Goal: Task Accomplishment & Management: Use online tool/utility

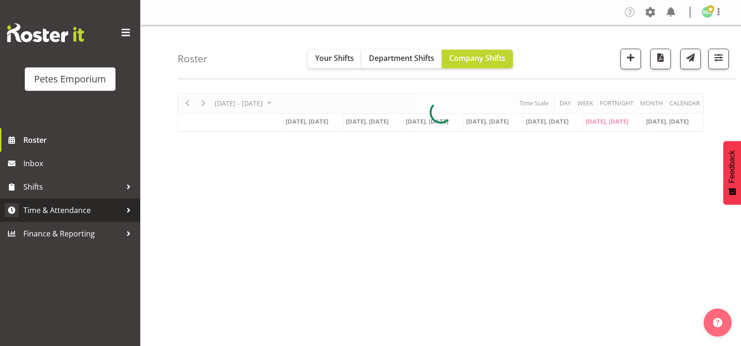
click at [96, 215] on span "Time & Attendance" at bounding box center [72, 210] width 98 height 14
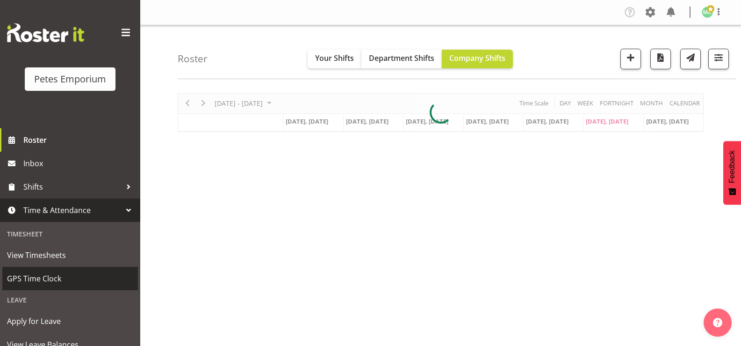
click at [80, 274] on span "GPS Time Clock" at bounding box center [70, 278] width 126 height 14
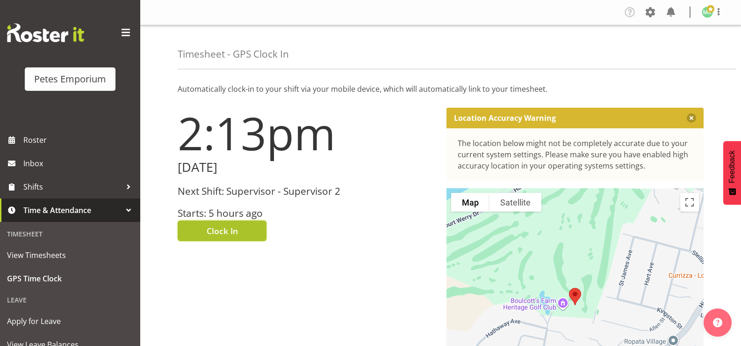
click at [237, 234] on span "Clock In" at bounding box center [222, 231] width 31 height 12
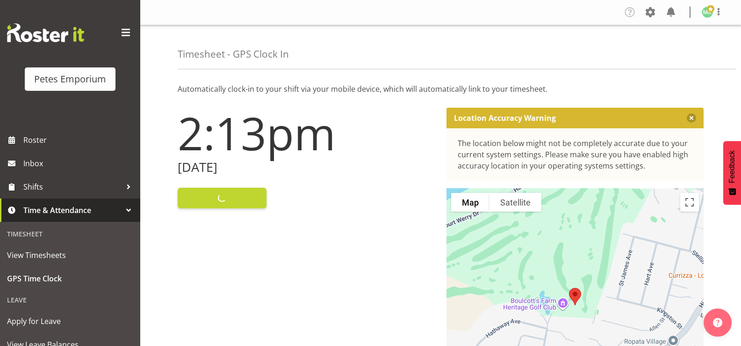
click at [706, 14] on img at bounding box center [707, 12] width 11 height 11
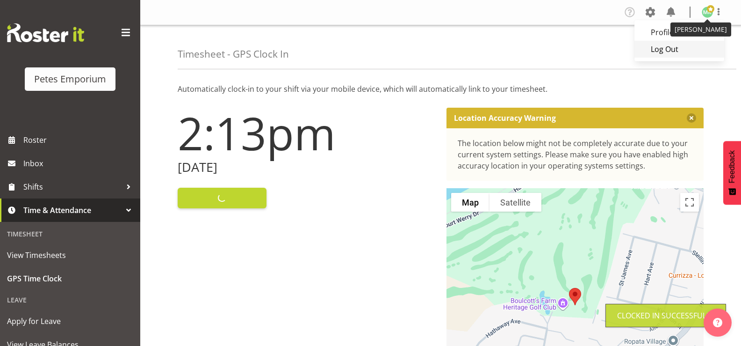
click at [672, 53] on link "Log Out" at bounding box center [680, 49] width 90 height 17
